Goal: Task Accomplishment & Management: Use online tool/utility

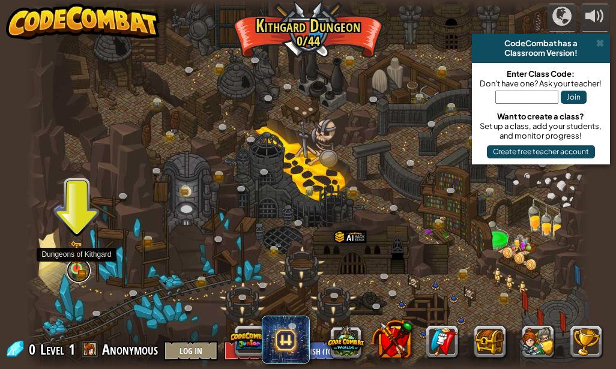
click at [78, 271] on link at bounding box center [79, 271] width 24 height 24
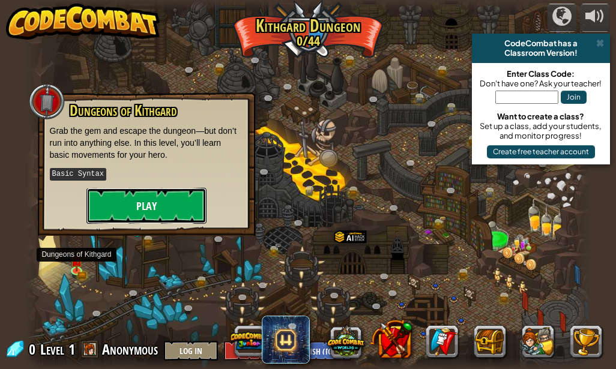
click at [131, 214] on button "Play" at bounding box center [146, 206] width 120 height 36
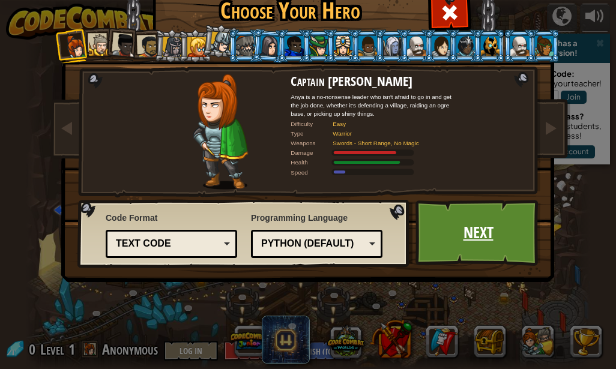
click at [478, 223] on link "Next" at bounding box center [477, 233] width 125 height 66
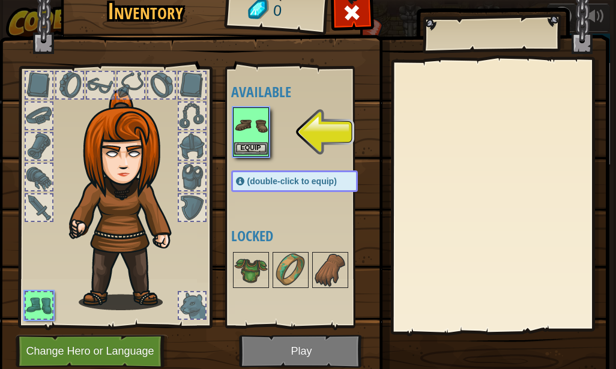
click at [251, 138] on img at bounding box center [251, 126] width 34 height 34
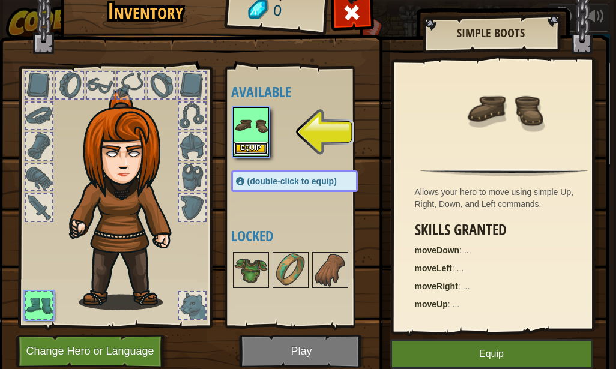
click at [256, 147] on button "Equip" at bounding box center [251, 148] width 34 height 13
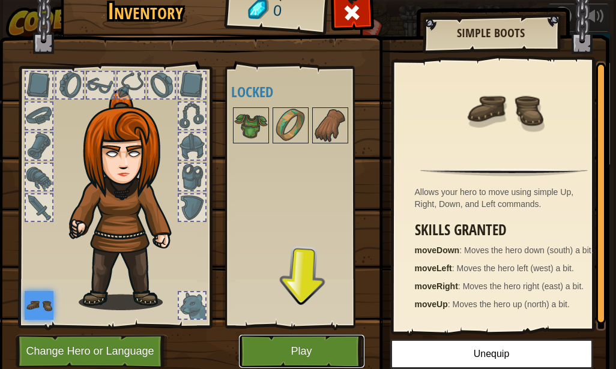
click at [306, 348] on button "Play" at bounding box center [301, 351] width 125 height 33
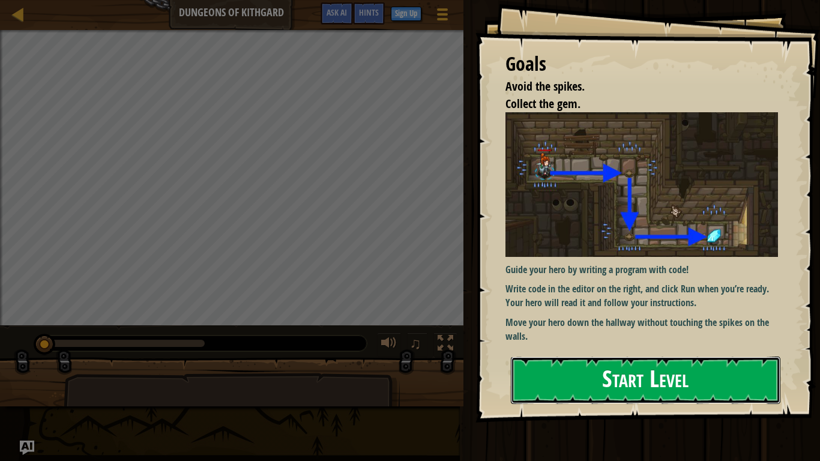
click at [615, 369] on button "Start Level" at bounding box center [646, 380] width 270 height 47
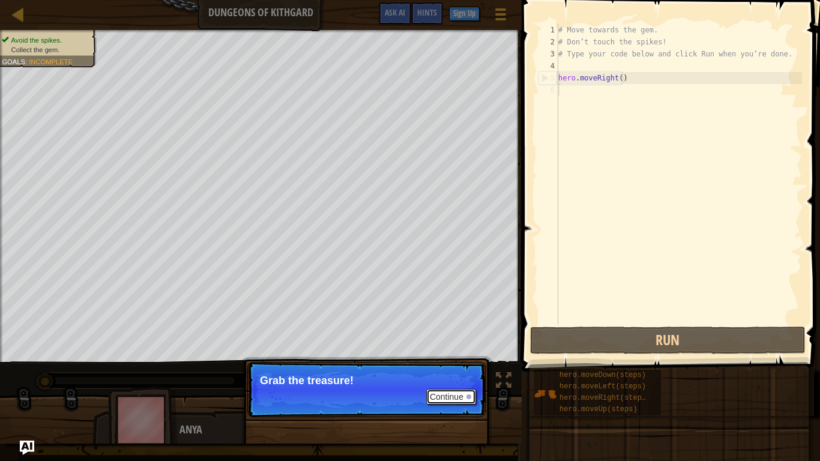
click at [454, 369] on button "Continue" at bounding box center [451, 397] width 50 height 16
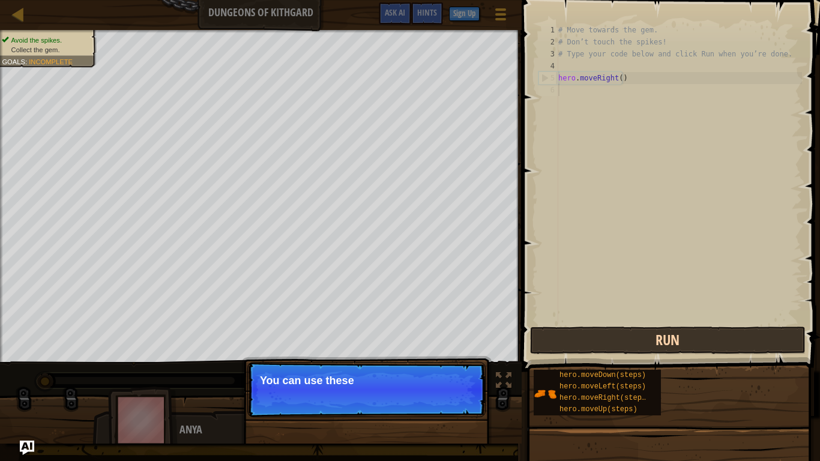
scroll to position [5, 0]
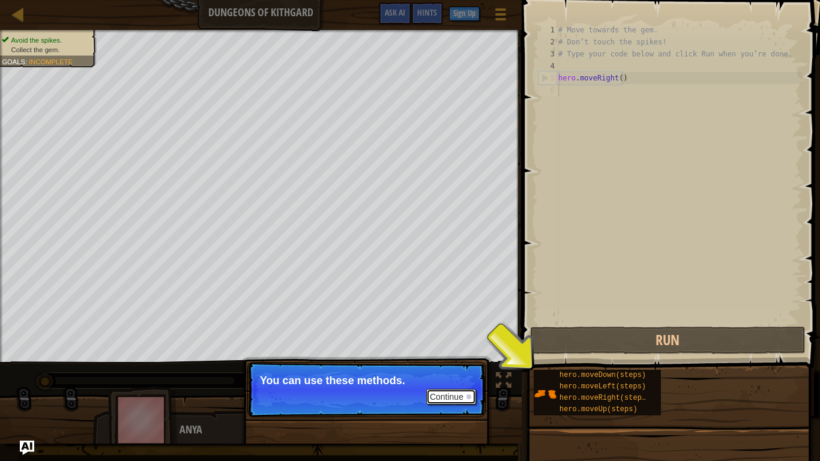
click at [467, 369] on button "Continue" at bounding box center [451, 397] width 50 height 16
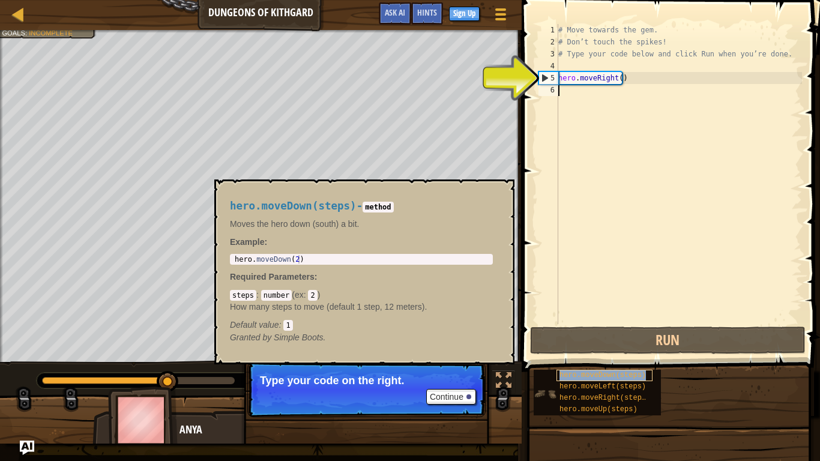
click at [590, 369] on span "hero.moveDown(steps)" at bounding box center [602, 375] width 86 height 8
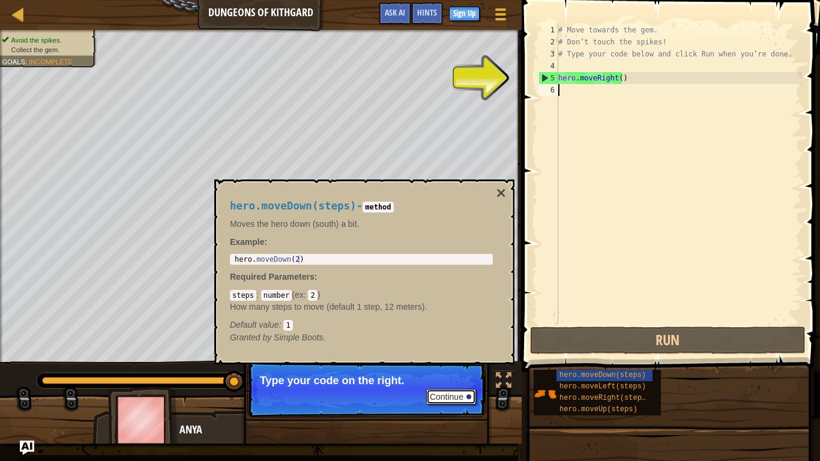
click at [452, 369] on button "Continue" at bounding box center [451, 397] width 50 height 16
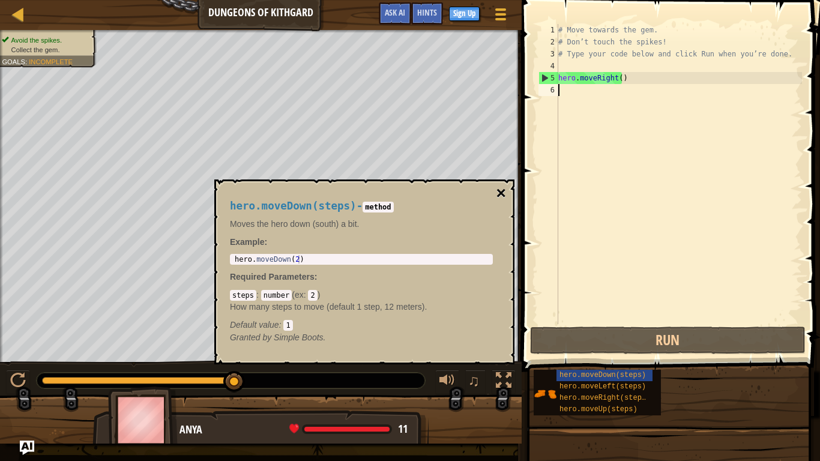
click at [496, 192] on button "×" at bounding box center [501, 193] width 10 height 17
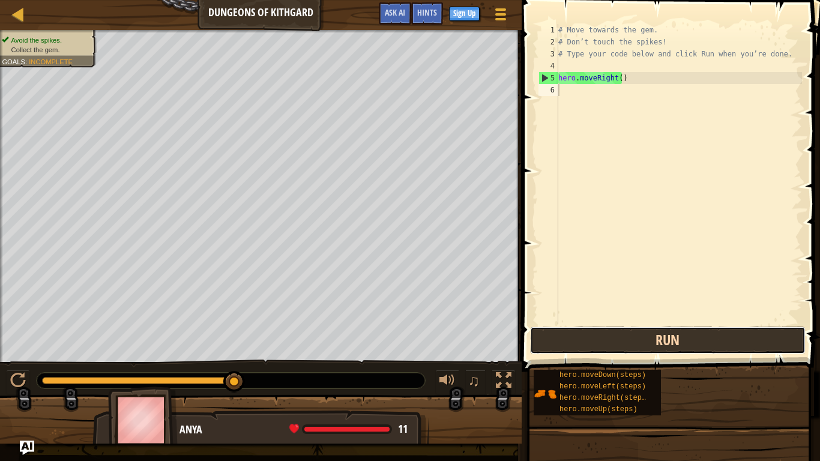
click at [615, 342] on button "Run" at bounding box center [668, 341] width 276 height 28
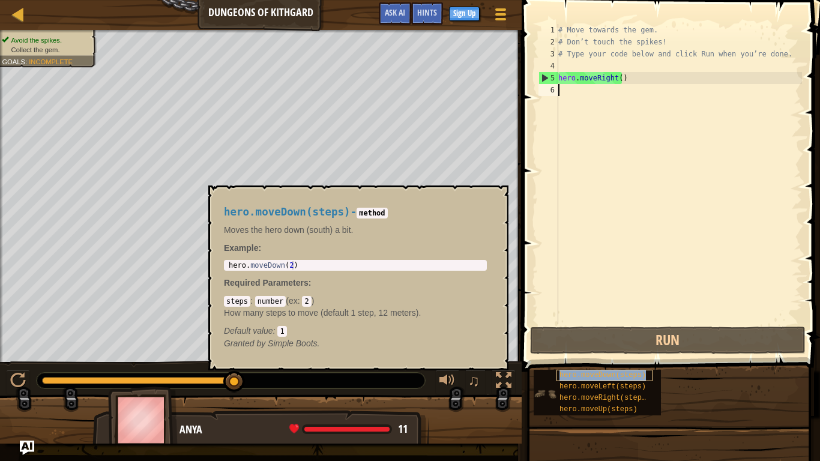
click at [615, 369] on span "hero.moveDown(steps)" at bounding box center [602, 375] width 86 height 8
click at [494, 191] on button "×" at bounding box center [495, 199] width 10 height 17
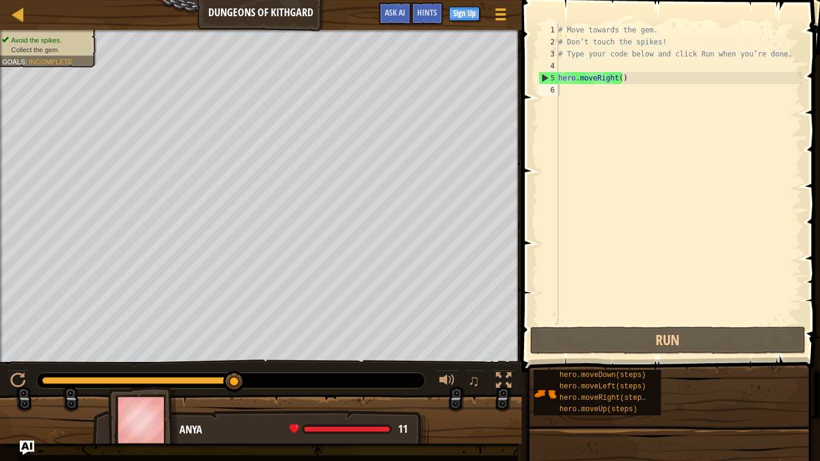
click at [615, 100] on div "# Move towards the gem. # Don’t touch the spikes! # Type your code below and cl…" at bounding box center [679, 186] width 246 height 324
type textarea "h"
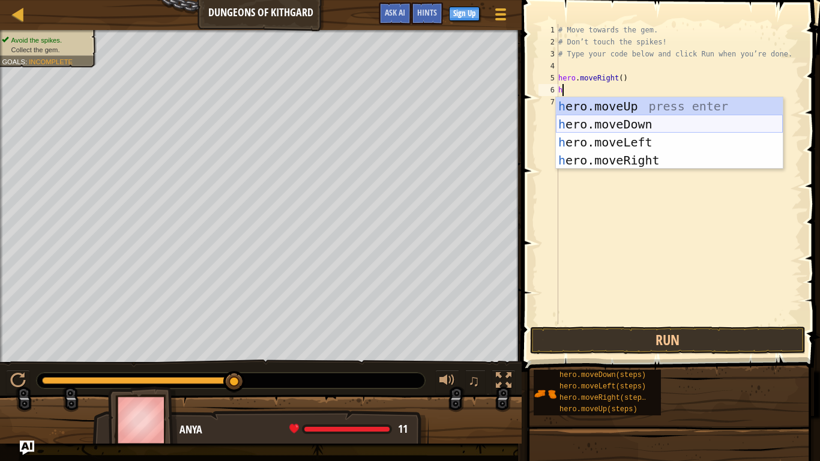
click at [615, 125] on div "h ero.moveUp press enter h ero.moveDown press enter h ero.moveLeft press enter …" at bounding box center [669, 151] width 227 height 108
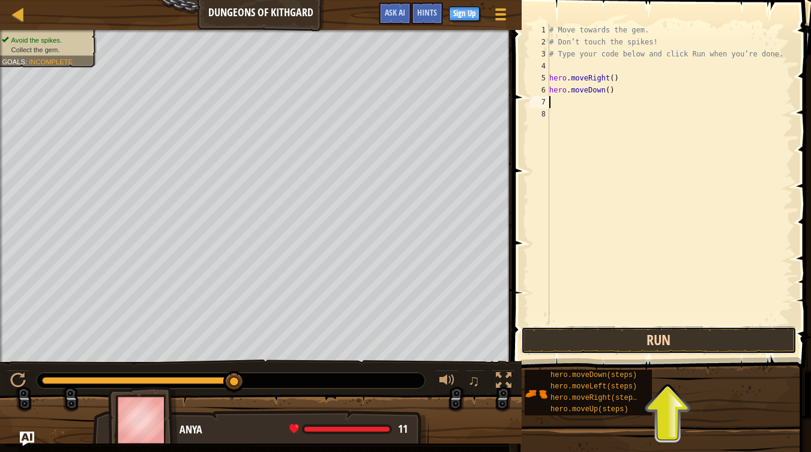
click at [615, 338] on button "Run" at bounding box center [659, 341] width 276 height 28
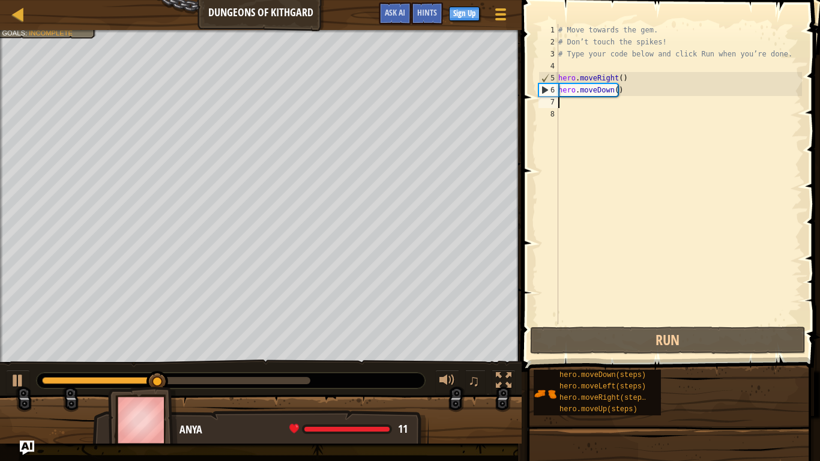
click at [582, 109] on div "# Move towards the gem. # Don’t touch the spikes! # Type your code below and cl…" at bounding box center [679, 186] width 246 height 324
click at [563, 98] on div "# Move towards the gem. # Don’t touch the spikes! # Type your code below and cl…" at bounding box center [679, 186] width 246 height 324
type textarea "h"
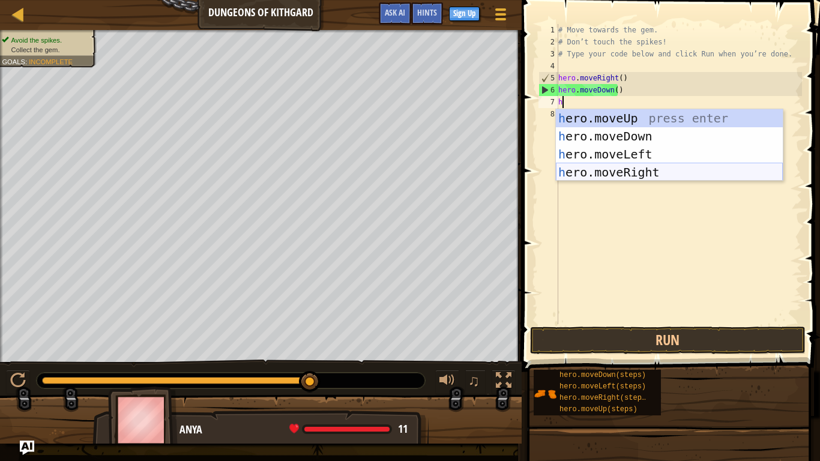
click at [615, 171] on div "h ero.moveUp press enter h ero.moveDown press enter h ero.moveLeft press enter …" at bounding box center [669, 163] width 227 height 108
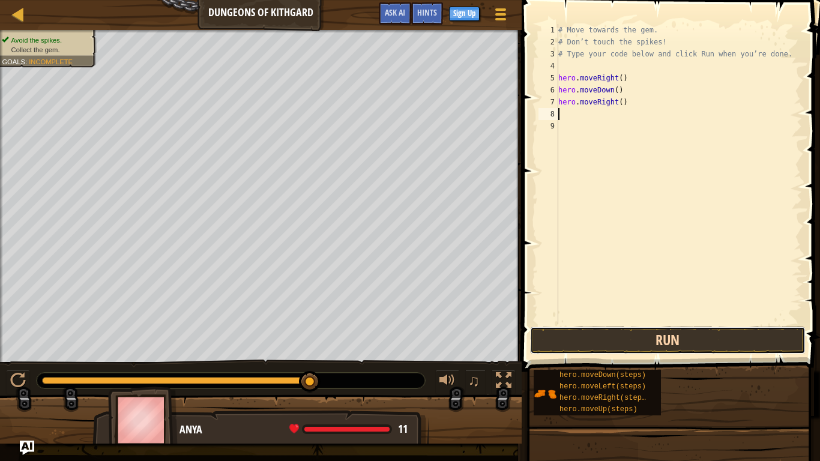
click at [615, 338] on button "Run" at bounding box center [668, 341] width 276 height 28
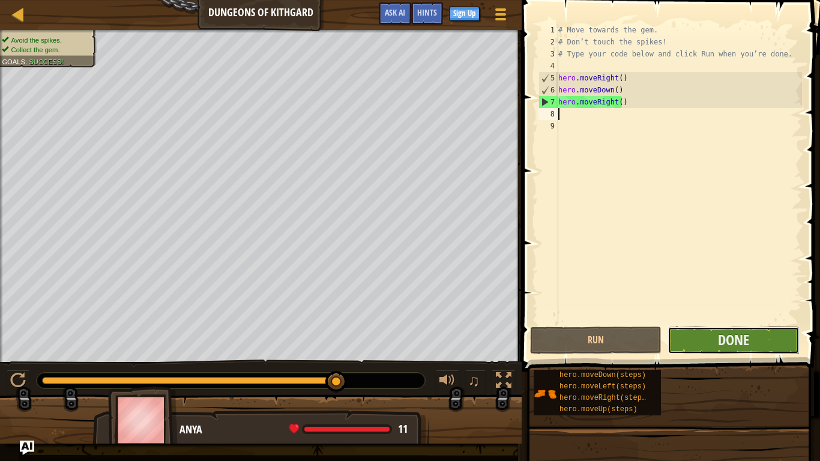
click at [615, 337] on button "Done" at bounding box center [732, 341] width 131 height 28
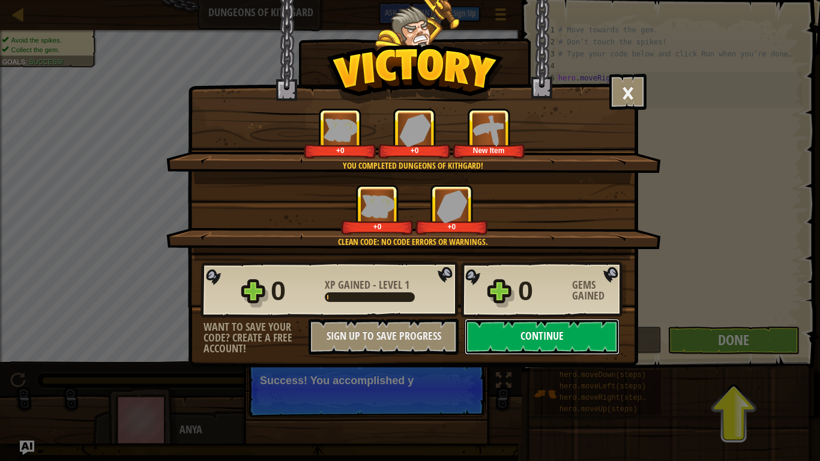
click at [523, 331] on button "Continue" at bounding box center [542, 337] width 155 height 36
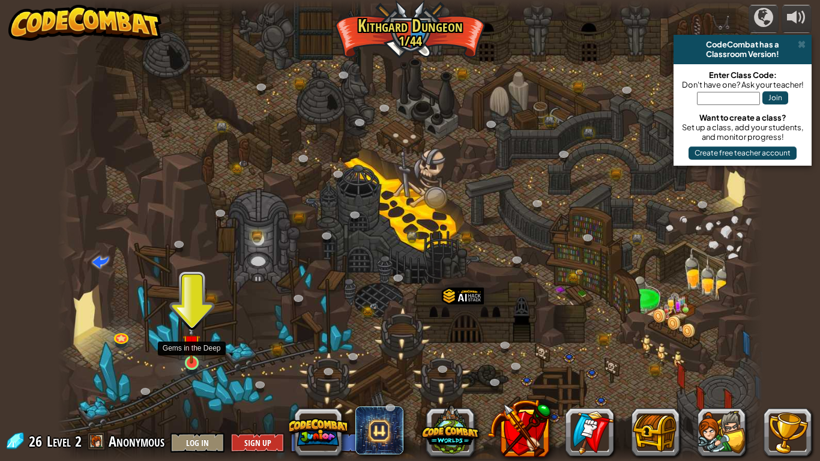
click at [193, 358] on img at bounding box center [191, 343] width 18 height 41
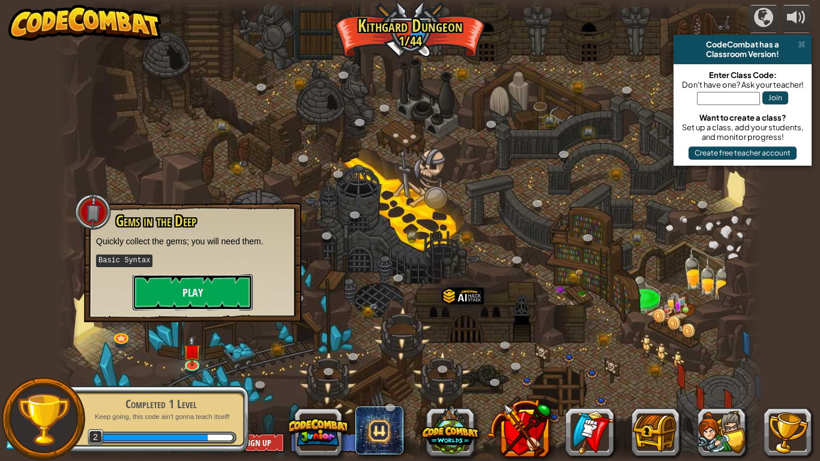
click at [193, 303] on button "Play" at bounding box center [193, 292] width 120 height 36
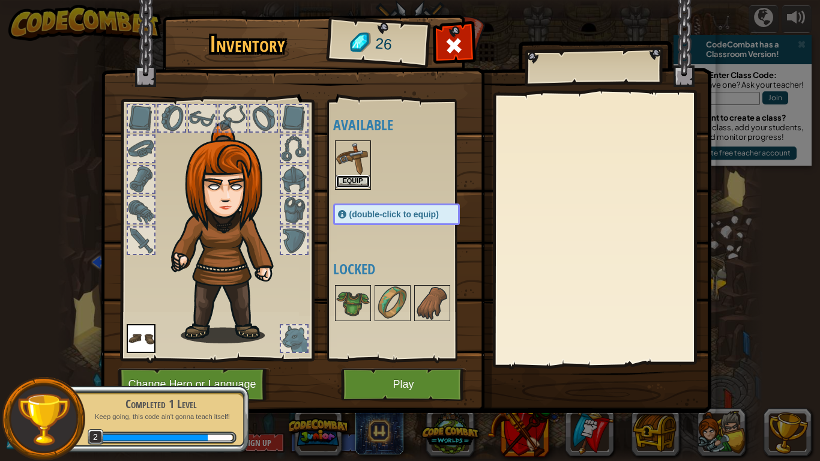
click at [346, 179] on button "Equip" at bounding box center [353, 181] width 34 height 13
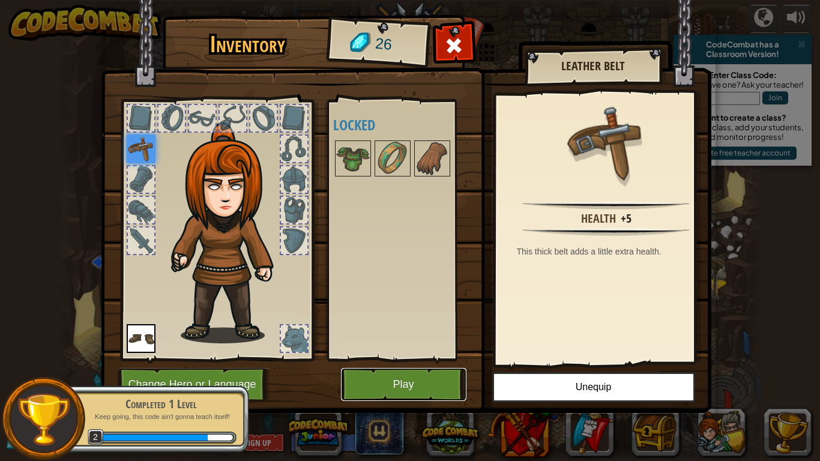
click at [426, 369] on button "Play" at bounding box center [403, 384] width 125 height 33
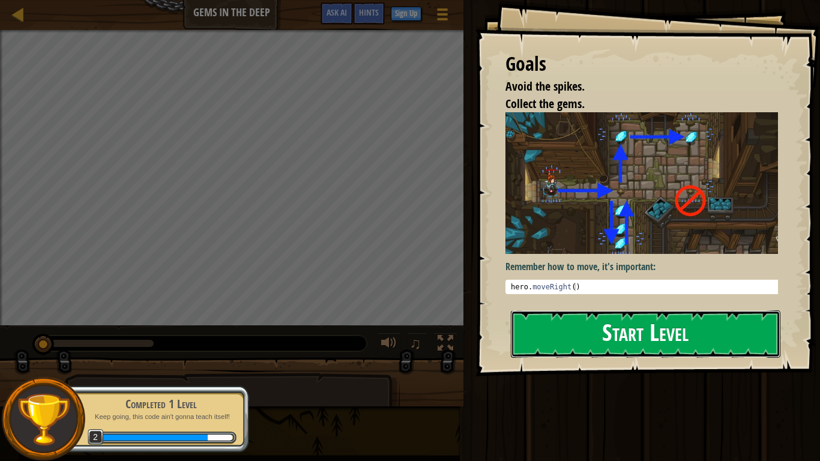
click at [604, 348] on button "Start Level" at bounding box center [646, 333] width 270 height 47
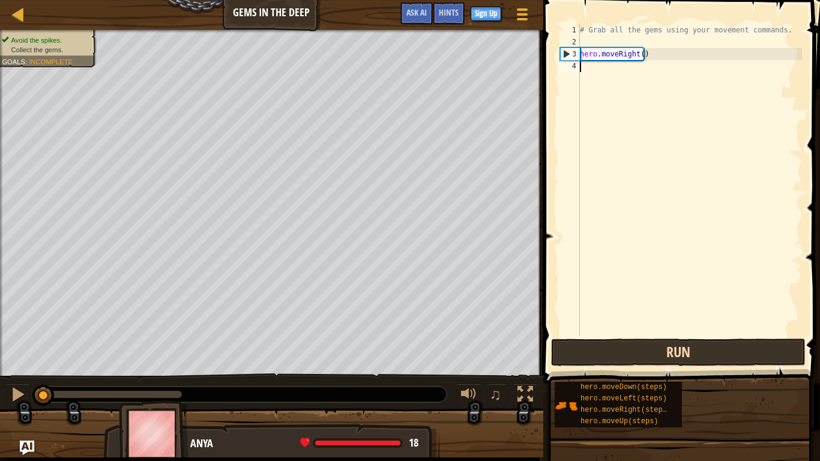
type textarea "h"
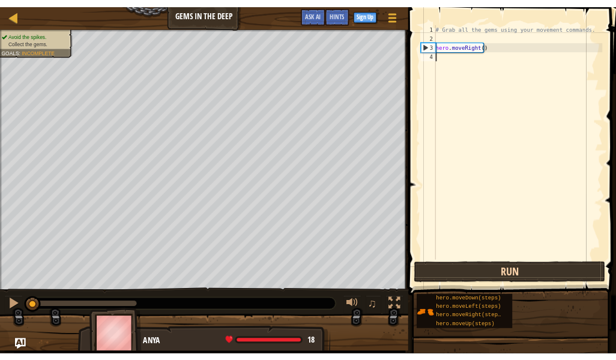
scroll to position [5, 0]
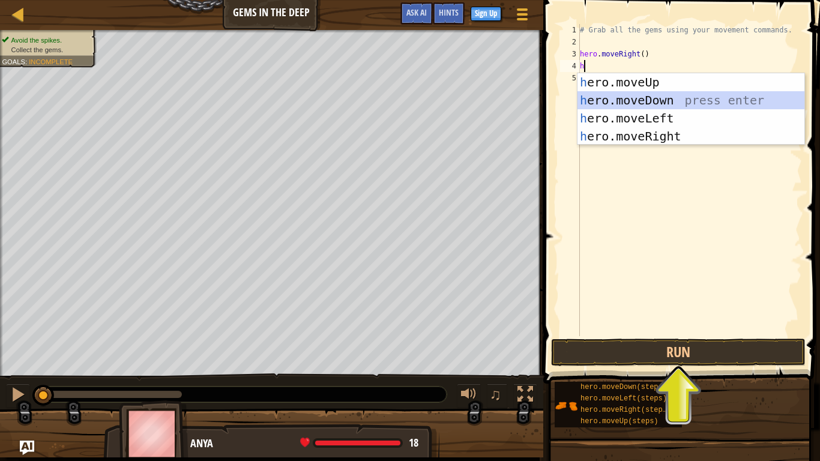
click at [615, 105] on div "h ero.moveUp press enter h ero.moveDown press enter h ero.moveLeft press enter …" at bounding box center [690, 127] width 227 height 108
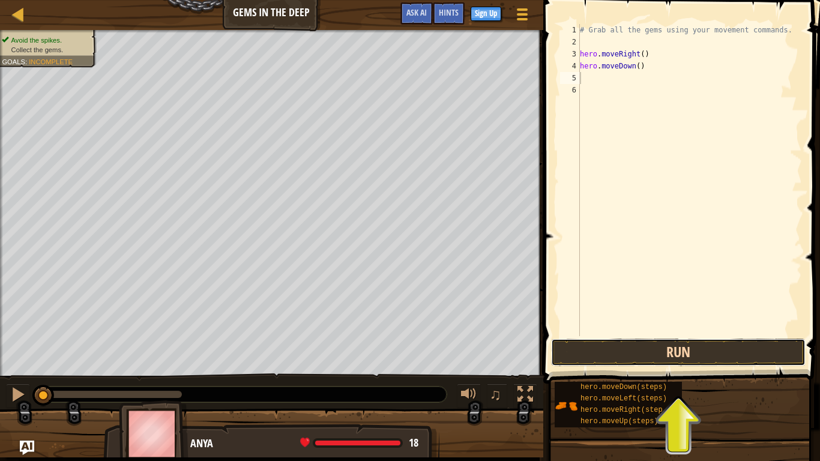
click at [615, 351] on button "Run" at bounding box center [678, 353] width 255 height 28
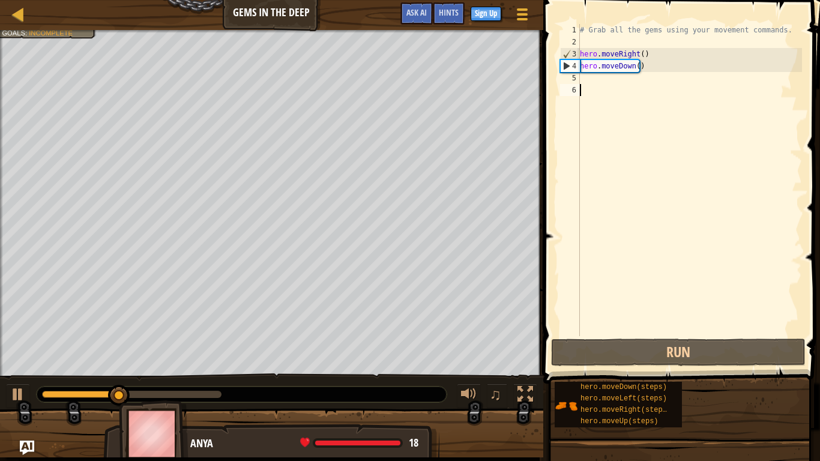
click at [606, 85] on div "# Grab all the gems using your movement commands. hero . moveRight ( ) hero . m…" at bounding box center [689, 192] width 224 height 336
click at [600, 76] on div "# Grab all the gems using your movement commands. hero . moveRight ( ) hero . m…" at bounding box center [689, 192] width 224 height 336
type textarea "h"
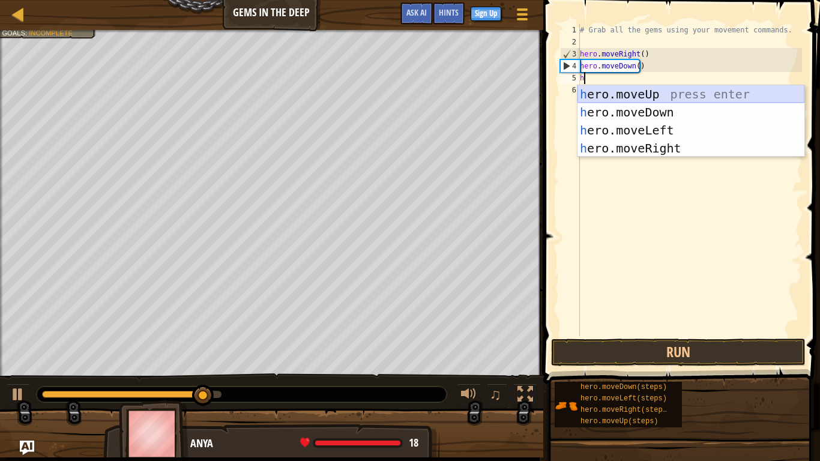
click at [615, 94] on div "h ero.moveUp press enter h ero.moveDown press enter h ero.moveLeft press enter …" at bounding box center [690, 139] width 227 height 108
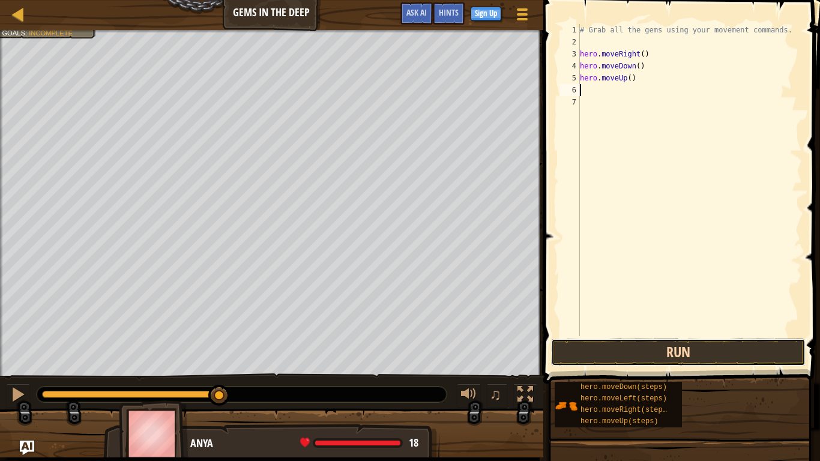
click at [615, 353] on button "Run" at bounding box center [678, 353] width 255 height 28
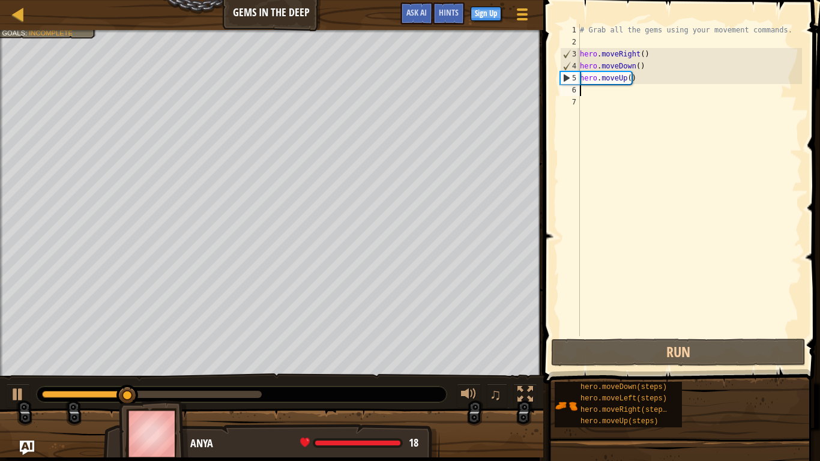
click at [613, 95] on div "# Grab all the gems using your movement commands. hero . moveRight ( ) hero . m…" at bounding box center [689, 192] width 224 height 336
type textarea "h"
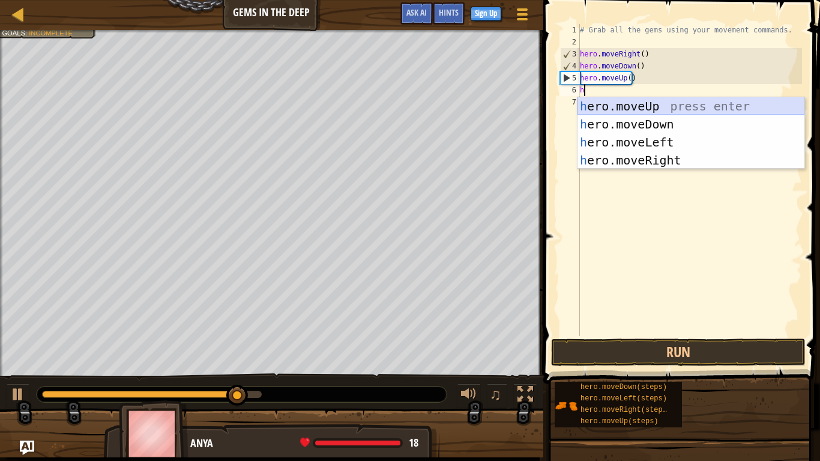
click at [615, 106] on div "h ero.moveUp press enter h ero.moveDown press enter h ero.moveLeft press enter …" at bounding box center [690, 151] width 227 height 108
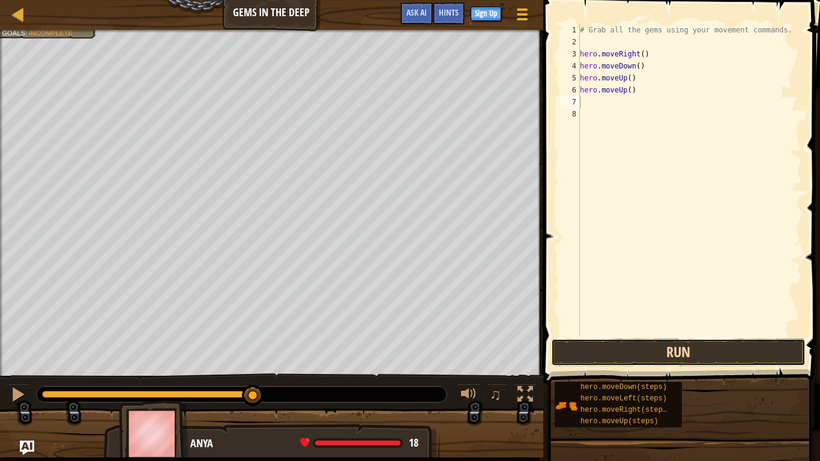
click at [615, 352] on button "Run" at bounding box center [678, 353] width 255 height 28
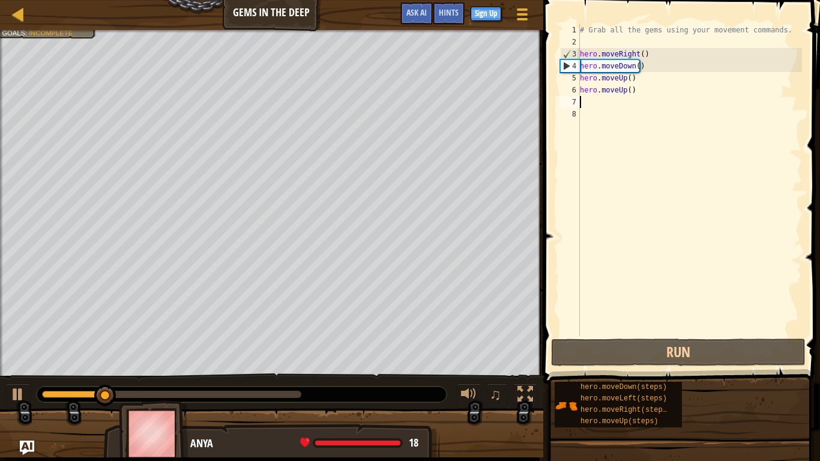
type textarea "h"
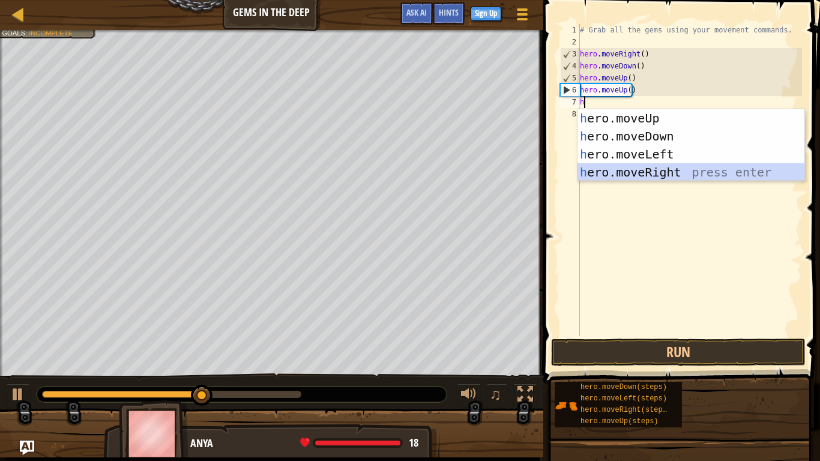
click at [615, 170] on div "h ero.moveUp press enter h ero.moveDown press enter h ero.moveLeft press enter …" at bounding box center [690, 163] width 227 height 108
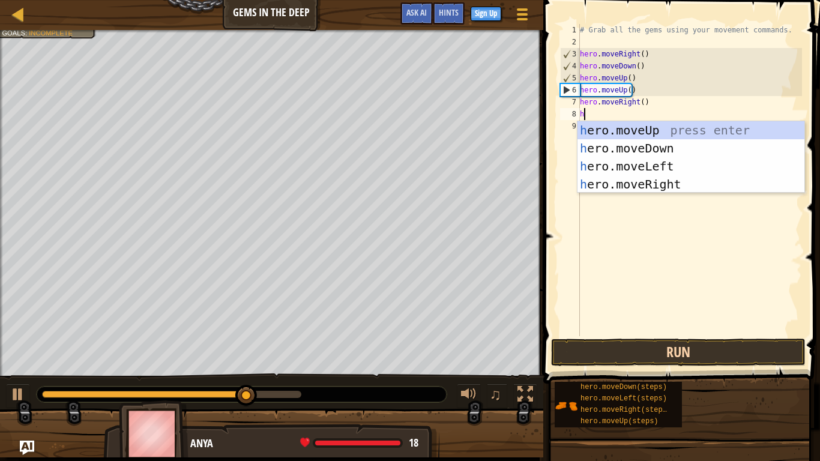
type textarea "h"
click at [615, 347] on button "Run" at bounding box center [678, 353] width 255 height 28
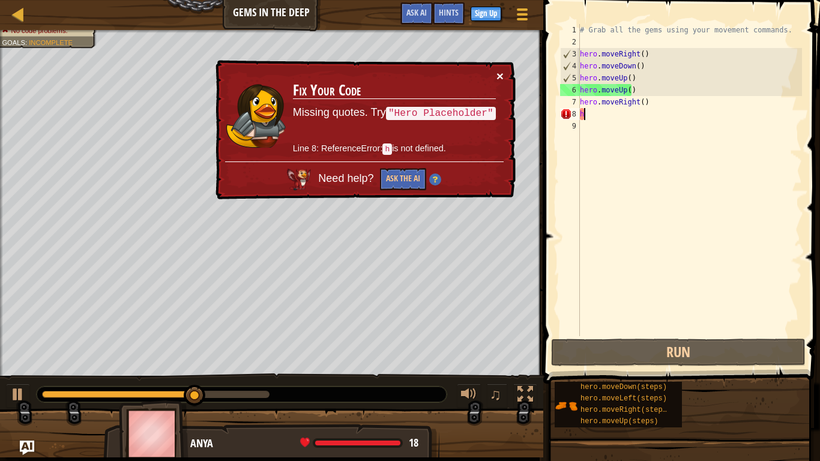
click at [499, 79] on button "×" at bounding box center [499, 76] width 7 height 13
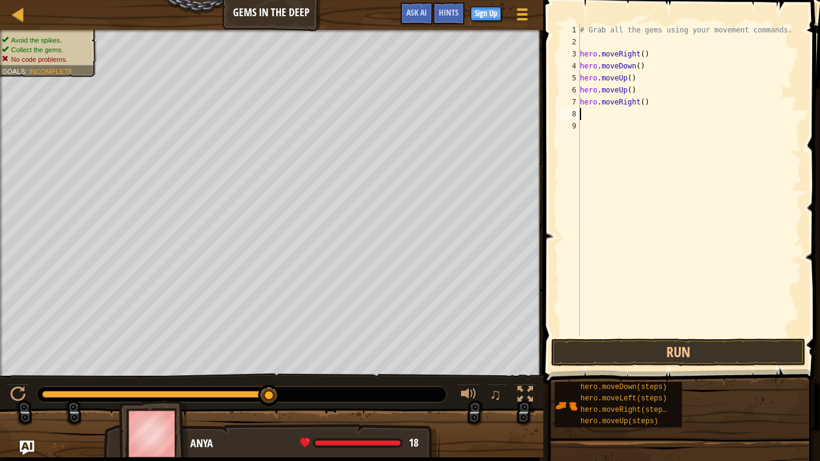
type textarea "h"
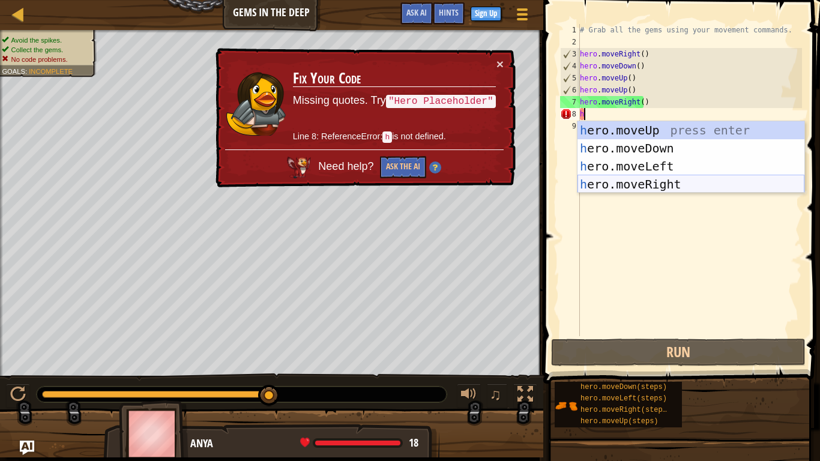
click at [615, 183] on div "h ero.moveUp press enter h ero.moveDown press enter h ero.moveLeft press enter …" at bounding box center [690, 175] width 227 height 108
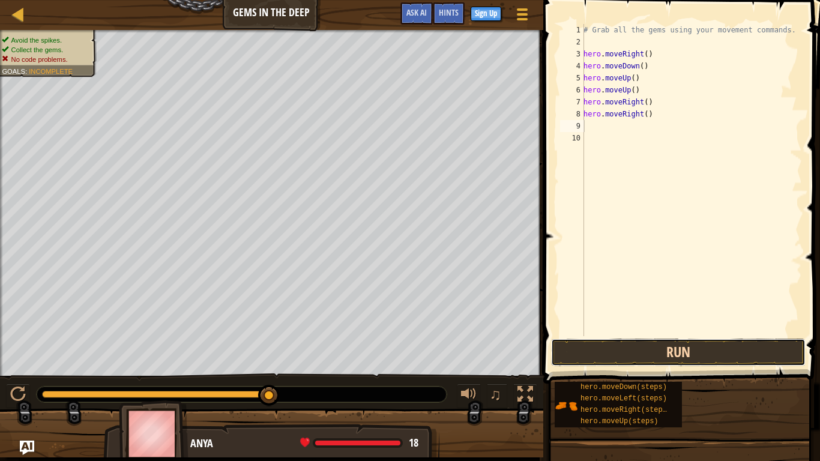
click at [615, 348] on button "Run" at bounding box center [678, 353] width 255 height 28
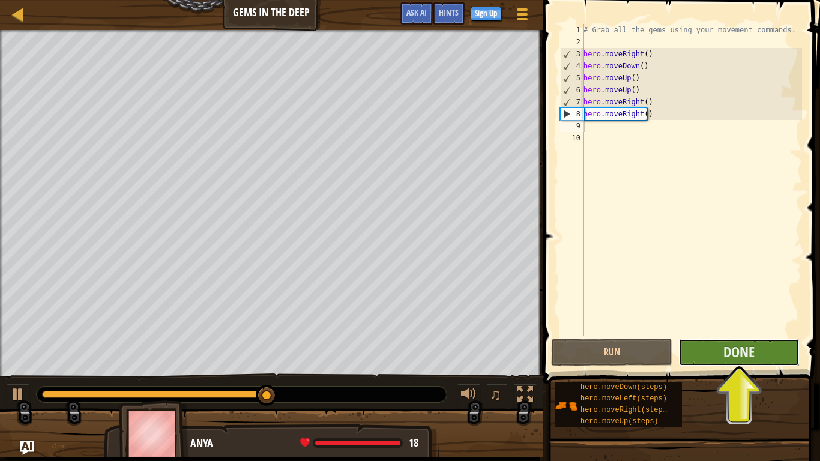
click at [615, 363] on button "Done" at bounding box center [738, 353] width 121 height 28
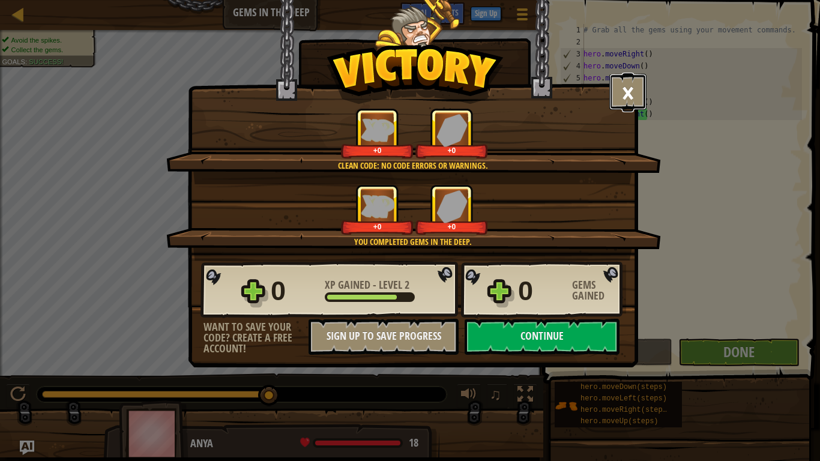
click at [615, 82] on button "×" at bounding box center [627, 92] width 37 height 36
